Goal: Task Accomplishment & Management: Use online tool/utility

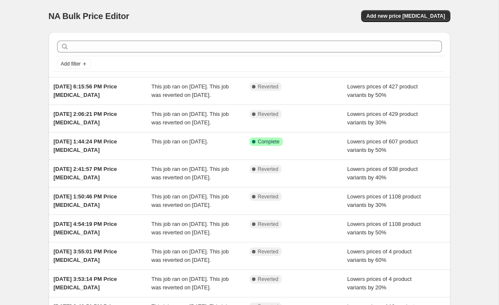
click at [387, 153] on span "Lowers prices of 607 product variants by 50%" at bounding box center [382, 145] width 71 height 15
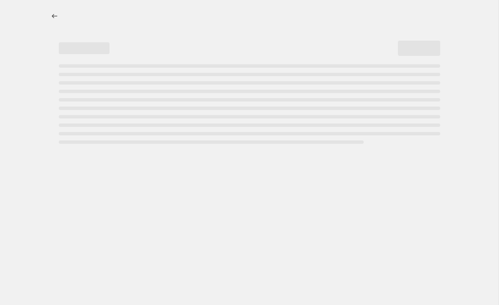
select select "percentage"
select select "collection"
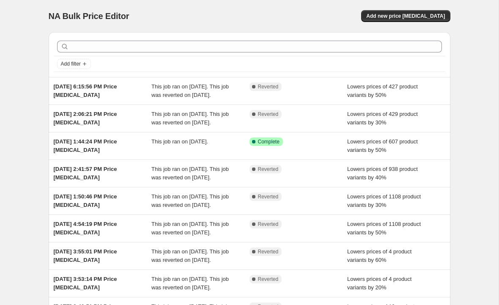
click at [418, 16] on span "Add new price [MEDICAL_DATA]" at bounding box center [405, 16] width 79 height 7
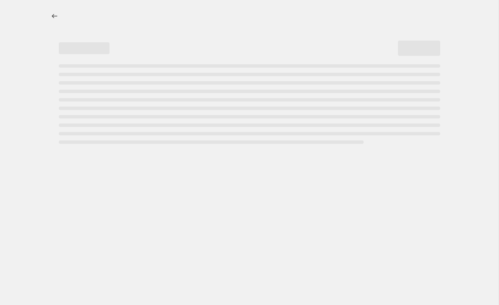
select select "percentage"
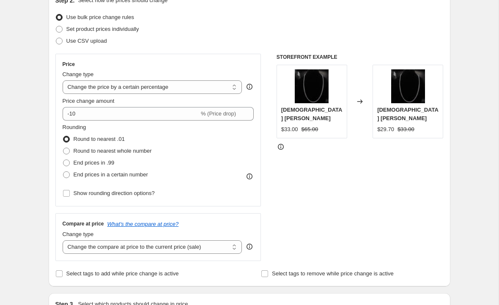
scroll to position [124, 0]
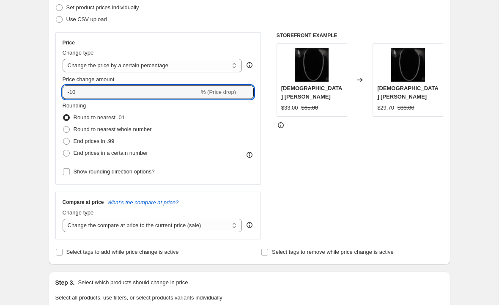
click at [159, 95] on input "-10" at bounding box center [131, 92] width 137 height 14
type input "-1"
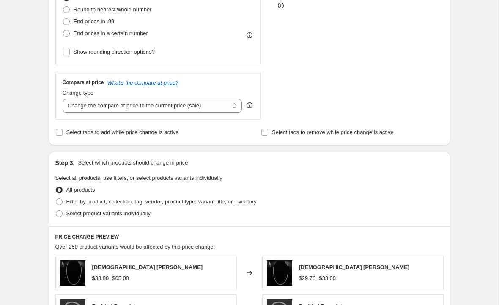
scroll to position [215, 0]
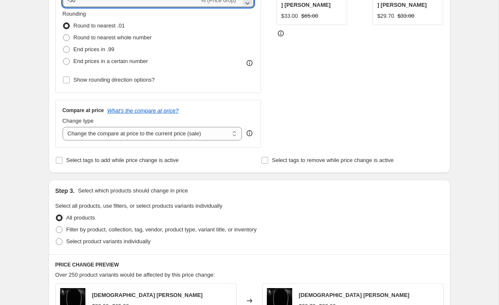
type input "-50"
click at [195, 230] on span "Filter by product, collection, tag, vendor, product type, variant title, or inv…" at bounding box center [161, 229] width 190 height 6
click at [56, 227] on input "Filter by product, collection, tag, vendor, product type, variant title, or inv…" at bounding box center [56, 226] width 0 height 0
radio input "true"
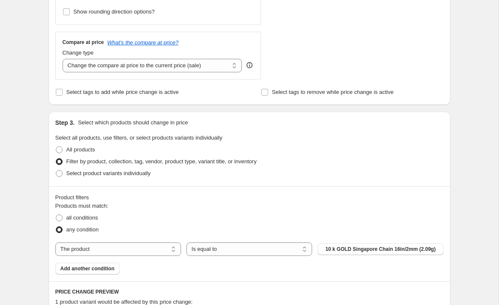
scroll to position [285, 0]
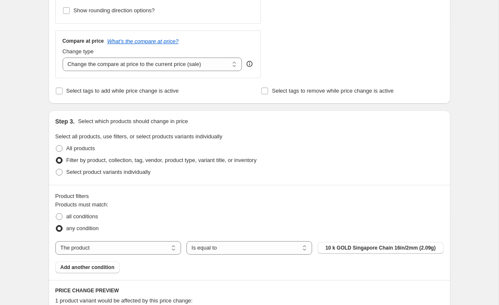
click at [160, 251] on select "The product The product's collection The product's vendor The product's type Th…" at bounding box center [118, 248] width 126 height 14
select select "collection"
click at [411, 248] on button "10K GOLD BRACELETS" at bounding box center [381, 248] width 126 height 12
click at [407, 253] on button "10K GOLD BRACELETS" at bounding box center [381, 248] width 126 height 12
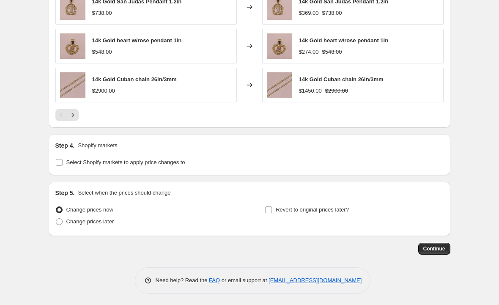
scroll to position [684, 0]
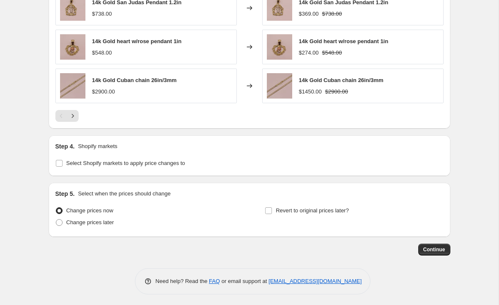
click at [185, 163] on span "Select Shopify markets to apply price changes to" at bounding box center [125, 163] width 119 height 6
click at [63, 163] on input "Select Shopify markets to apply price changes to" at bounding box center [59, 163] width 7 height 7
checkbox input "true"
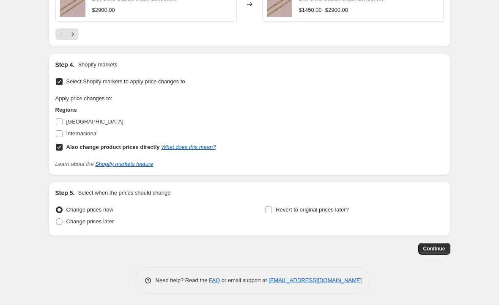
scroll to position [764, 0]
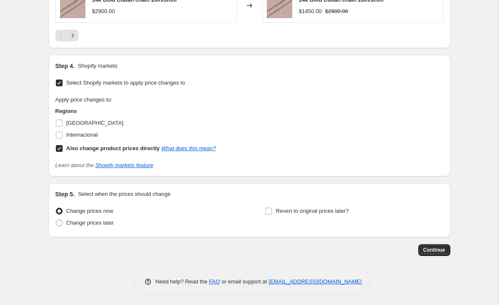
click at [439, 253] on button "Continue" at bounding box center [434, 250] width 32 height 12
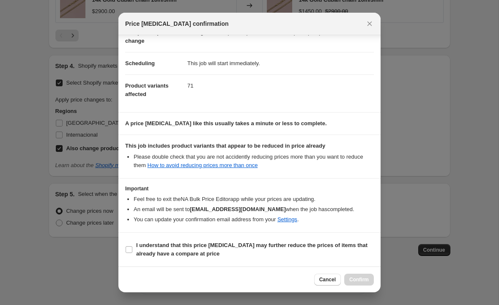
click at [128, 251] on input "I understand that this price [MEDICAL_DATA] may further reduce the prices of it…" at bounding box center [129, 249] width 7 height 7
checkbox input "true"
click at [360, 281] on span "Confirm" at bounding box center [359, 279] width 19 height 7
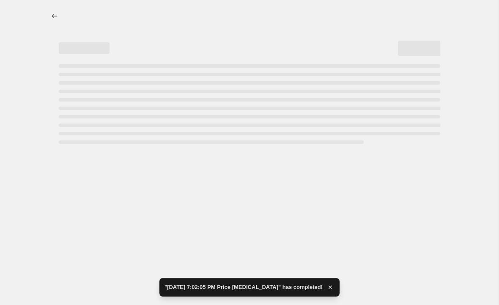
select select "percentage"
select select "collection"
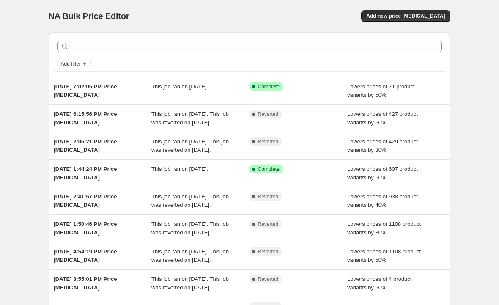
click at [428, 15] on span "Add new price [MEDICAL_DATA]" at bounding box center [405, 16] width 79 height 7
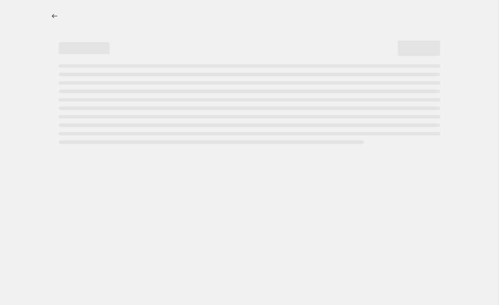
select select "percentage"
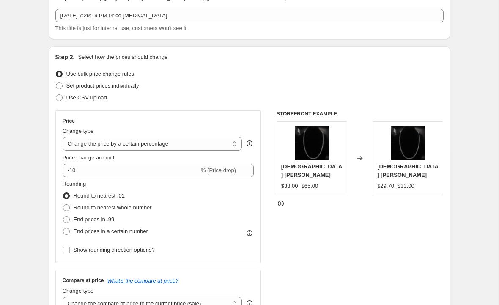
scroll to position [53, 0]
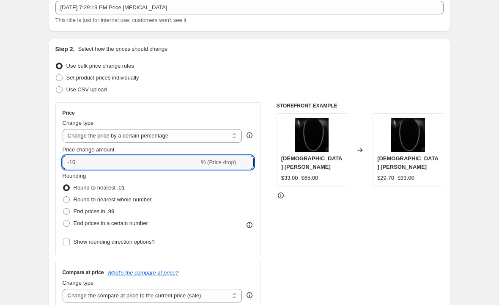
click at [184, 164] on input "-10" at bounding box center [131, 163] width 137 height 14
type input "-1"
type input "-50"
click at [312, 222] on div "STOREFRONT EXAMPLE Goddess Neacklace $33.00 $65.00 Changed to Goddess Neacklace…" at bounding box center [360, 205] width 167 height 207
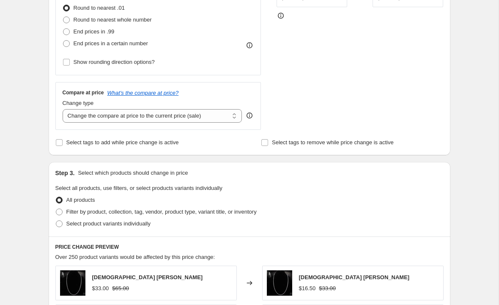
scroll to position [254, 0]
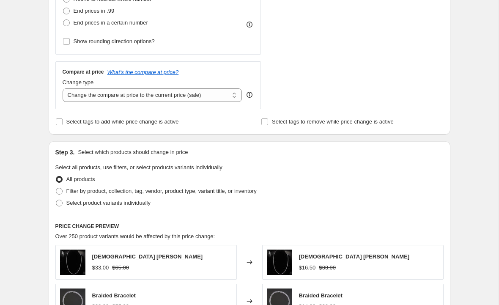
click at [175, 193] on span "Filter by product, collection, tag, vendor, product type, variant title, or inv…" at bounding box center [161, 191] width 190 height 6
click at [56, 188] on input "Filter by product, collection, tag, vendor, product type, variant title, or inv…" at bounding box center [56, 188] width 0 height 0
radio input "true"
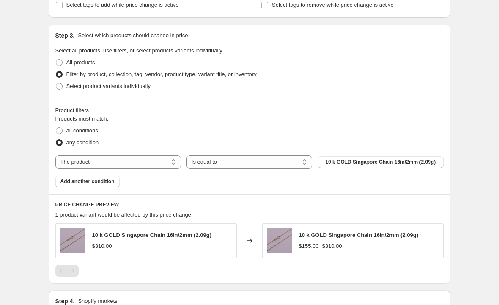
scroll to position [383, 0]
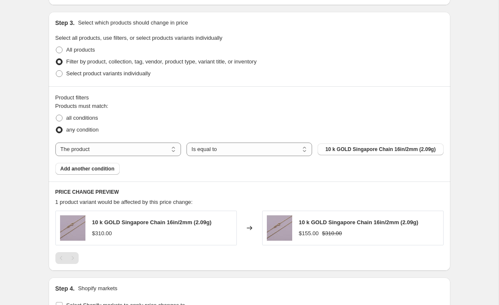
click at [154, 156] on select "The product The product's collection The product's vendor The product's type Th…" at bounding box center [118, 150] width 126 height 14
select select "collection"
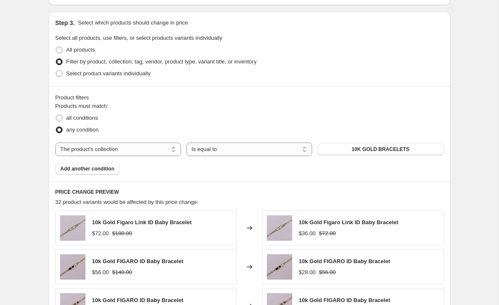
click at [391, 152] on span "10K GOLD BRACELETS" at bounding box center [381, 149] width 58 height 7
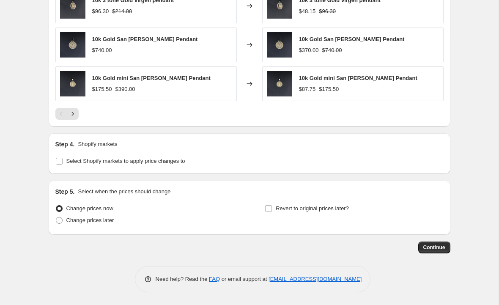
scroll to position [684, 0]
click at [116, 162] on span "Select Shopify markets to apply price changes to" at bounding box center [125, 161] width 119 height 6
click at [63, 162] on input "Select Shopify markets to apply price changes to" at bounding box center [59, 161] width 7 height 7
checkbox input "true"
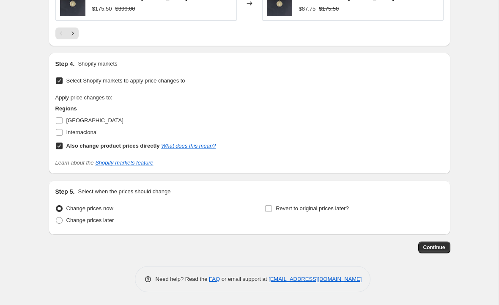
scroll to position [764, 0]
click at [441, 253] on button "Continue" at bounding box center [434, 248] width 32 height 12
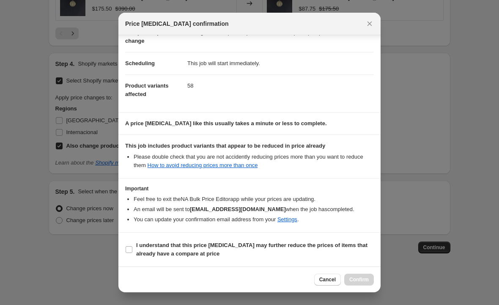
scroll to position [51, 0]
click at [132, 245] on label "I understand that this price [MEDICAL_DATA] may further reduce the prices of it…" at bounding box center [249, 249] width 249 height 20
click at [132, 246] on input "I understand that this price [MEDICAL_DATA] may further reduce the prices of it…" at bounding box center [129, 249] width 7 height 7
checkbox input "true"
click at [373, 277] on button "Confirm" at bounding box center [359, 280] width 30 height 12
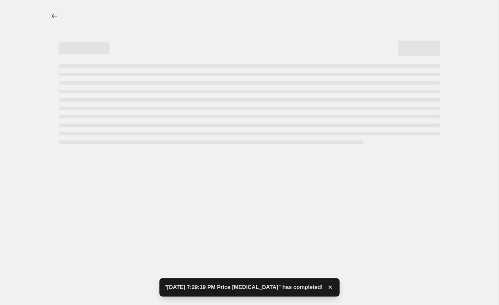
select select "percentage"
select select "collection"
